Goal: Transaction & Acquisition: Purchase product/service

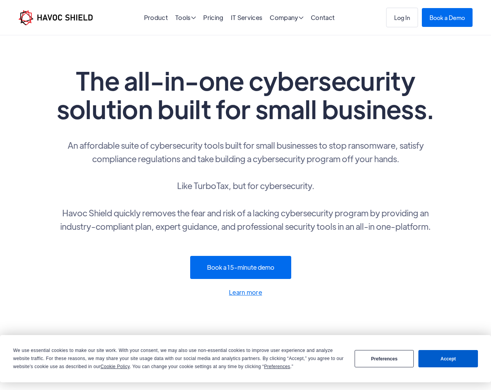
click at [382, 360] on button "Preferences" at bounding box center [384, 358] width 59 height 17
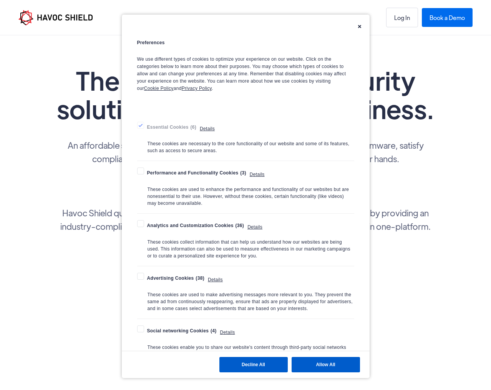
click at [256, 362] on button "Decline All" at bounding box center [253, 364] width 68 height 15
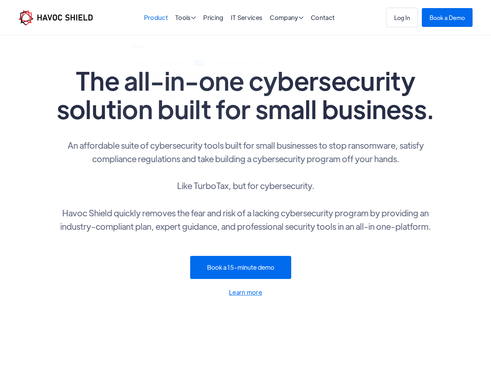
click at [158, 19] on link "Product" at bounding box center [156, 17] width 24 height 8
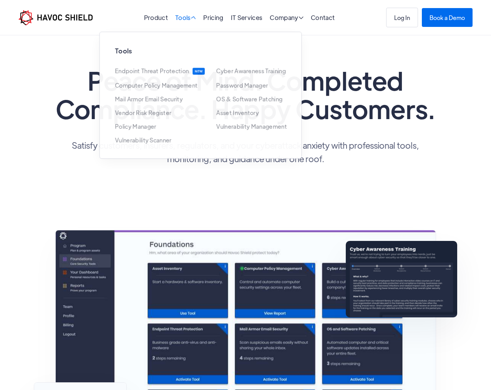
click at [192, 18] on span "" at bounding box center [194, 17] width 6 height 7
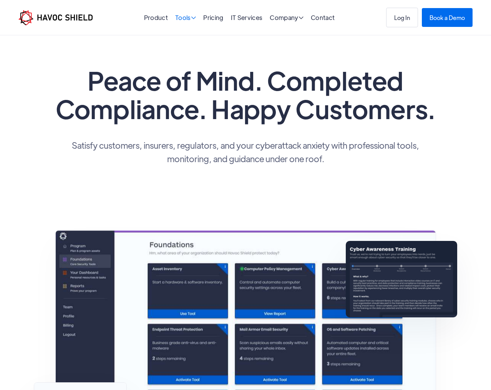
click at [192, 18] on span "" at bounding box center [193, 18] width 5 height 6
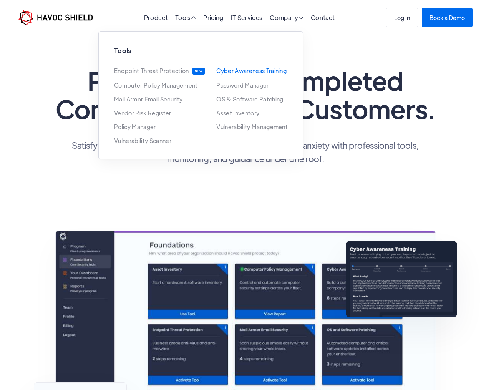
click at [244, 70] on link "Cyber Awareness Training" at bounding box center [251, 71] width 70 height 6
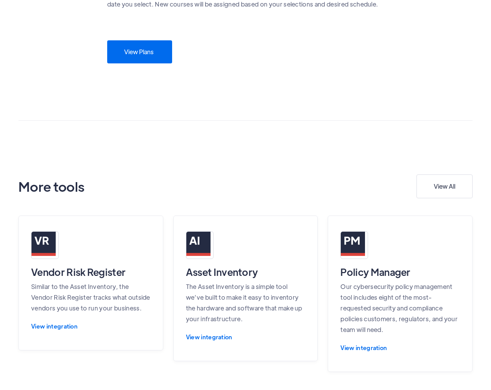
scroll to position [681, 0]
click at [136, 52] on div "View Plans" at bounding box center [139, 49] width 30 height 8
